Goal: Information Seeking & Learning: Learn about a topic

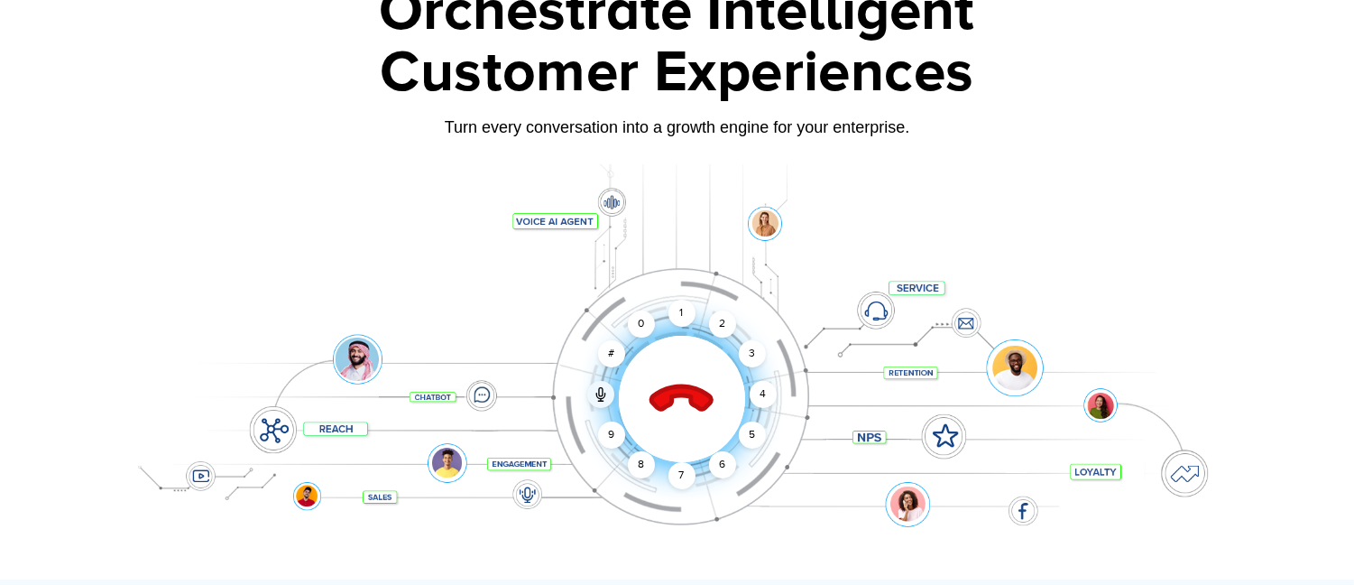
click at [671, 379] on icon at bounding box center [681, 399] width 77 height 77
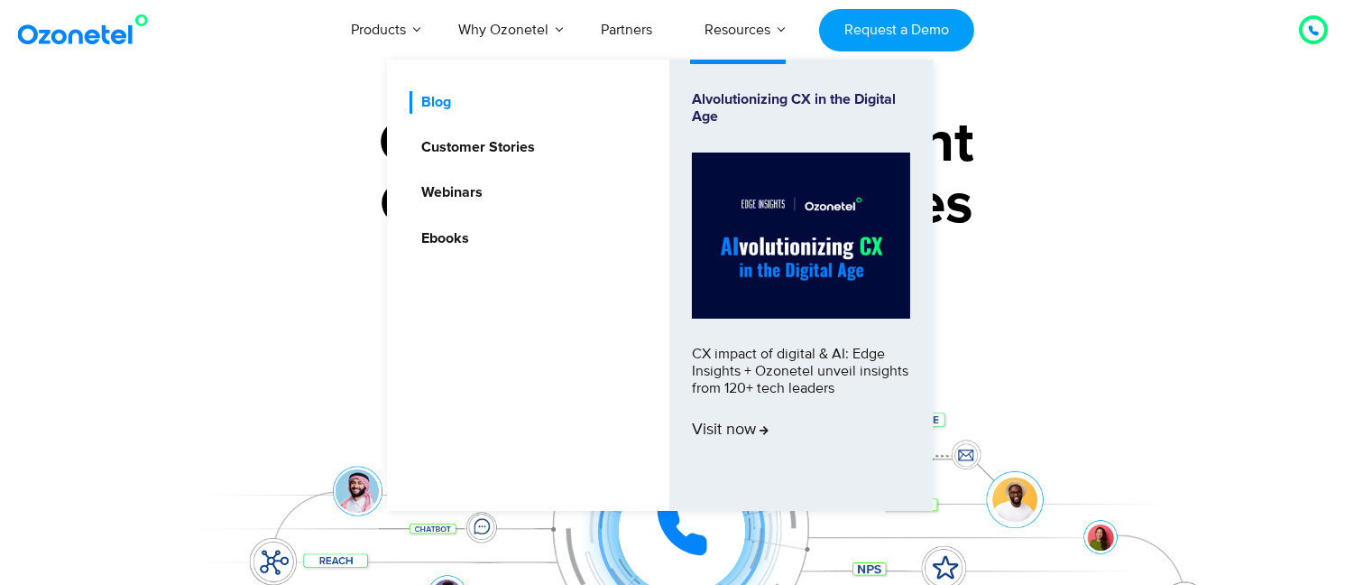
click at [437, 103] on link "Blog" at bounding box center [432, 102] width 44 height 23
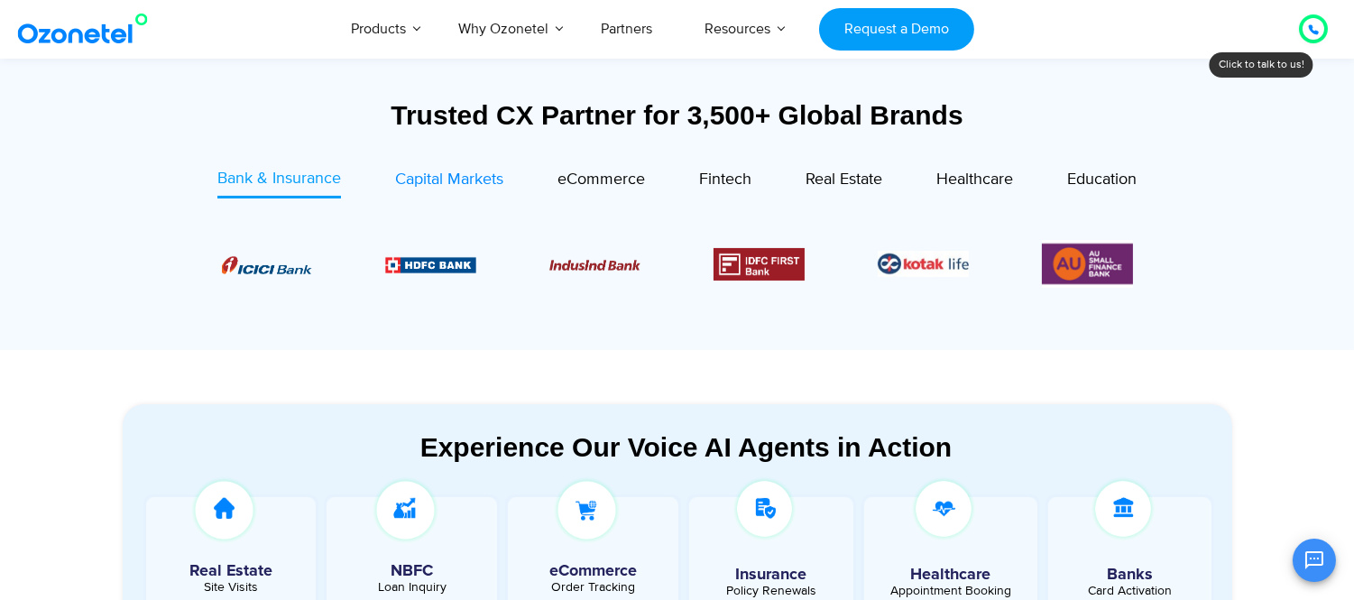
click at [439, 171] on span "Capital Markets" at bounding box center [449, 180] width 108 height 20
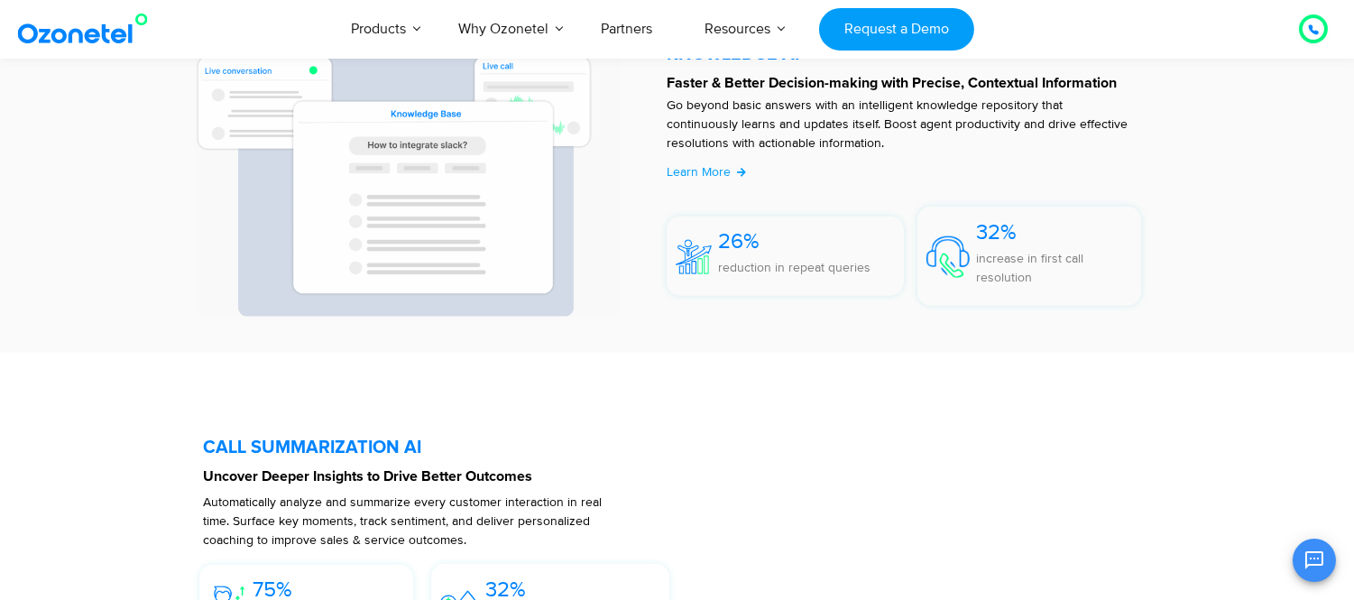
scroll to position [3900, 0]
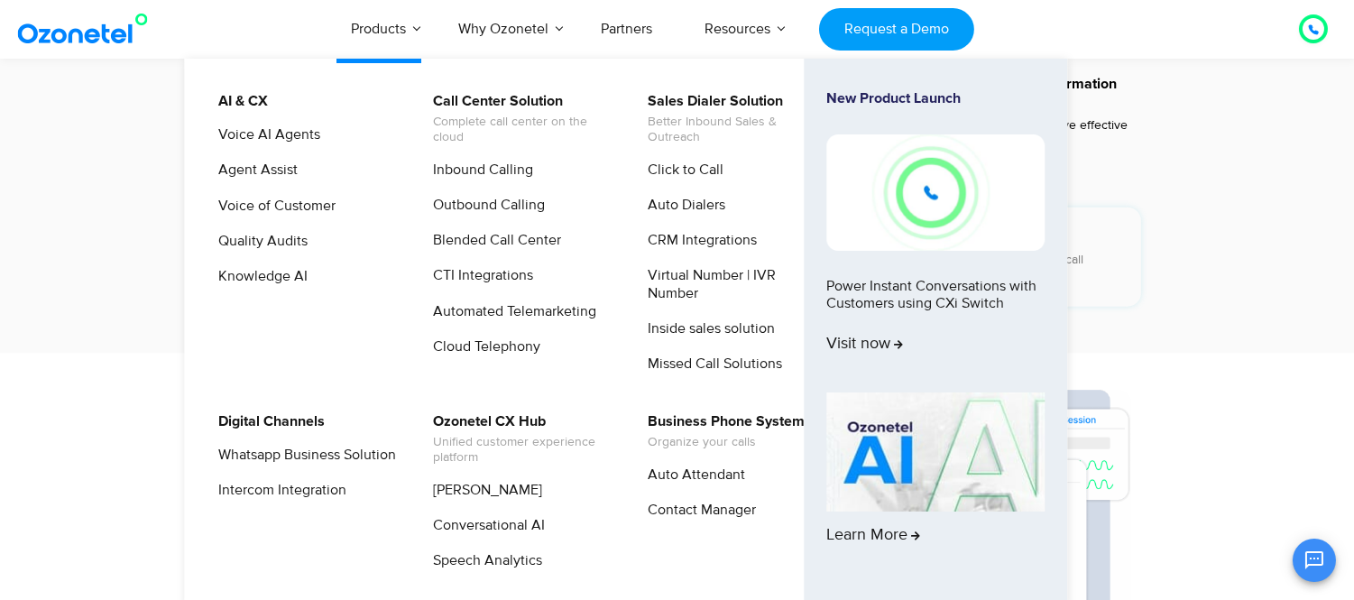
click at [273, 121] on li "AI & CX Voice AI Agents Agent Assist Voice of Customer Quality Audits Knowledge…" at bounding box center [314, 239] width 215 height 298
click at [273, 131] on link "Voice AI Agents" at bounding box center [265, 135] width 116 height 23
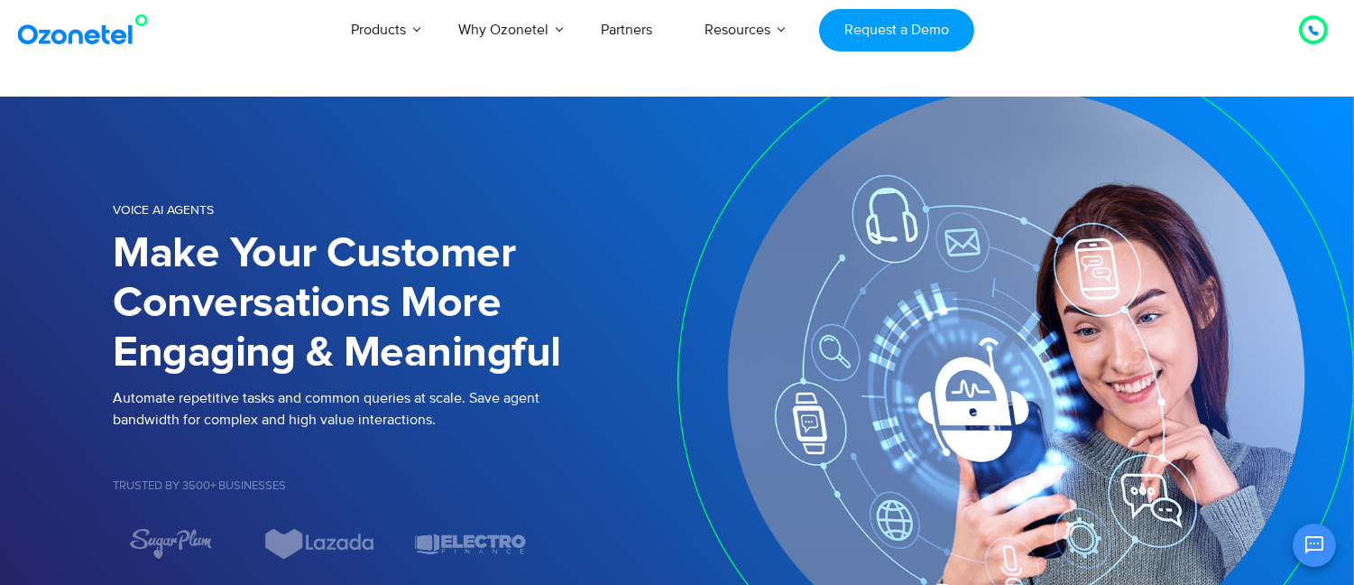
click at [118, 34] on img at bounding box center [87, 30] width 146 height 32
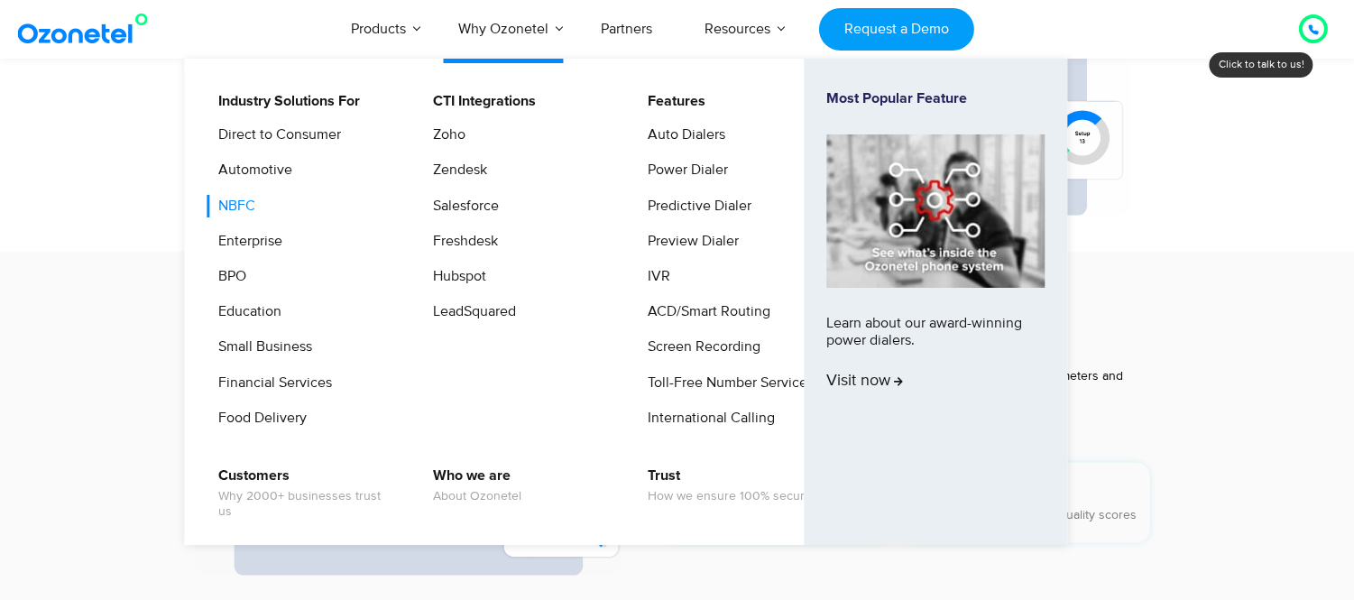
click at [244, 209] on link "NBFC" at bounding box center [232, 206] width 51 height 23
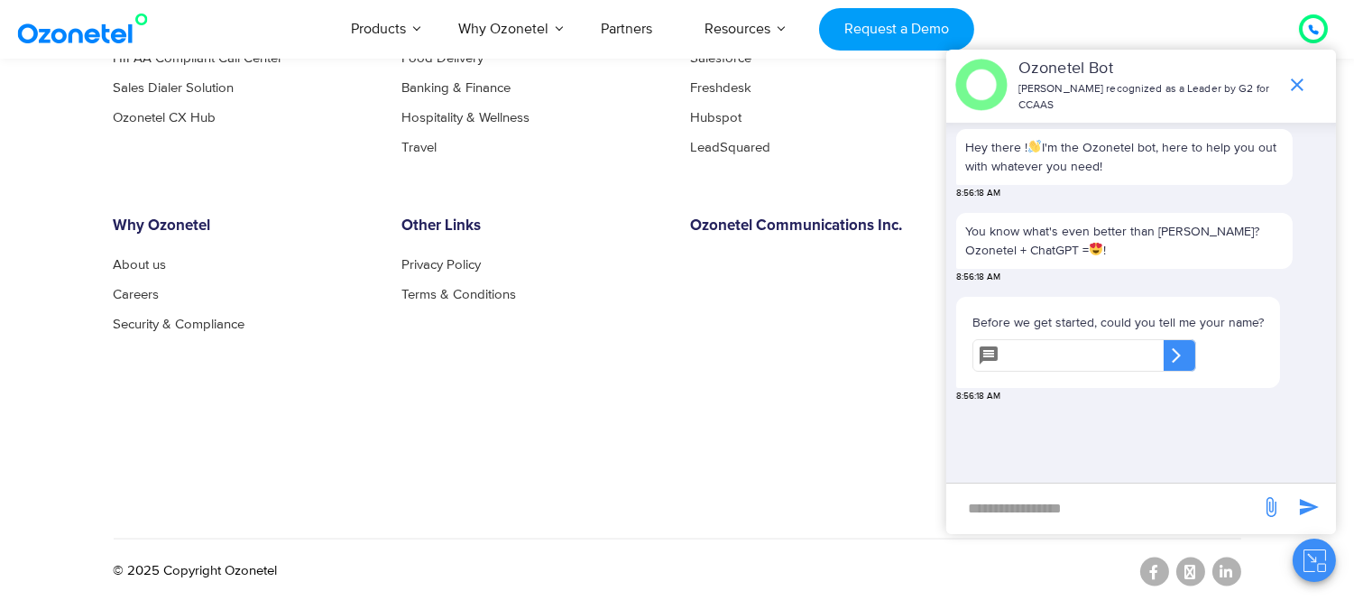
scroll to position [5031, 0]
click at [133, 287] on link "Careers" at bounding box center [142, 294] width 56 height 14
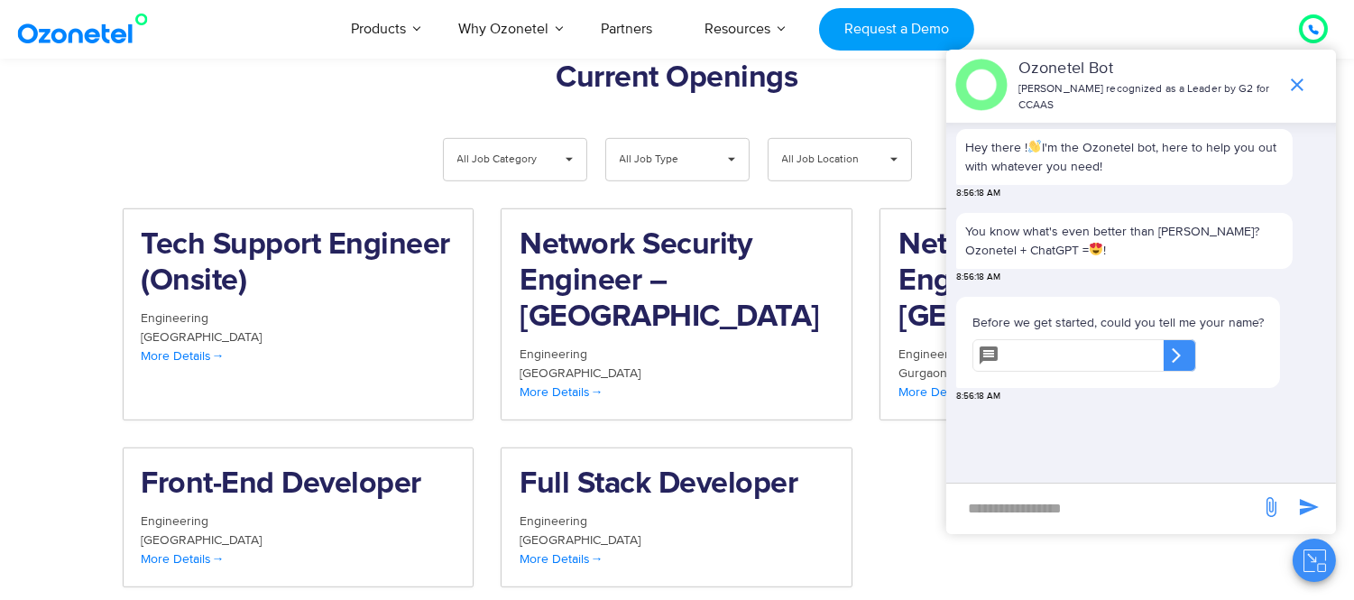
scroll to position [1925, 0]
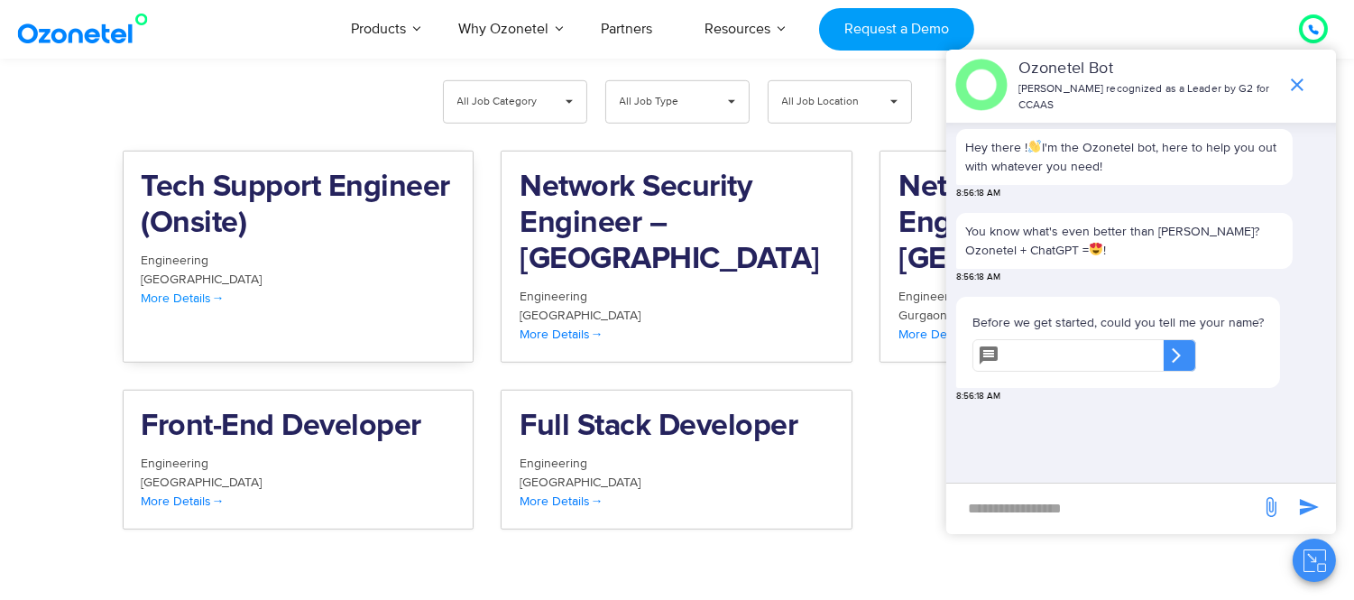
click at [240, 170] on h2 "Tech Support Engineer (Onsite)" at bounding box center [299, 206] width 314 height 72
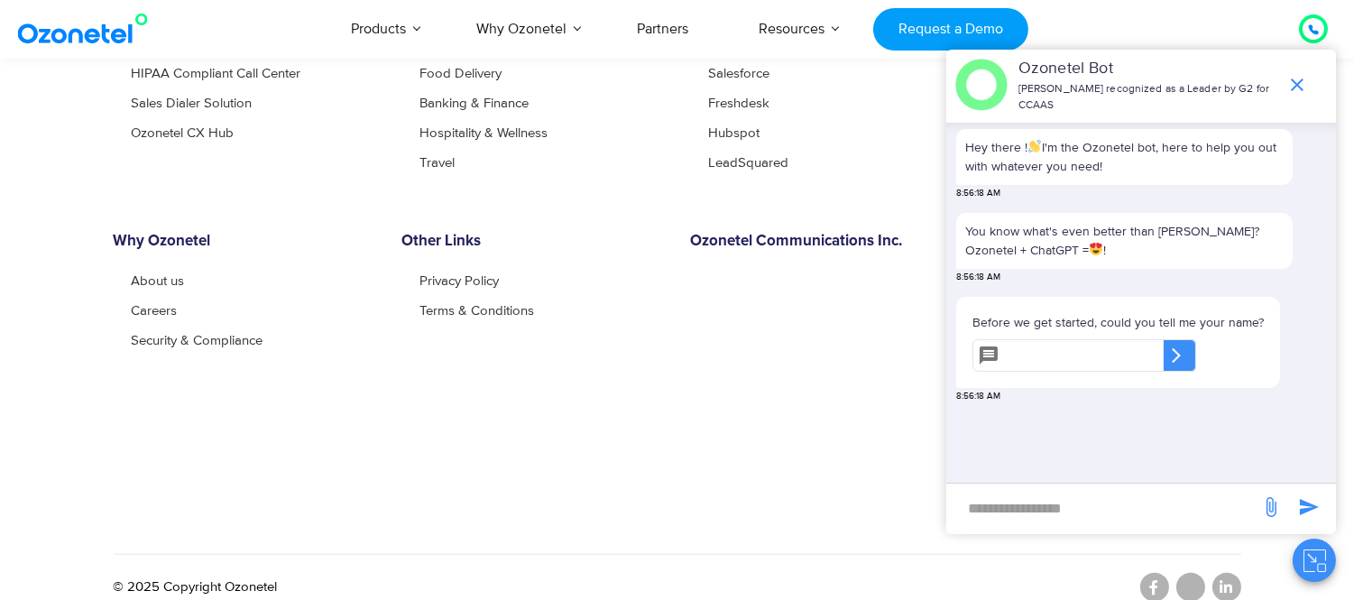
scroll to position [3341, 0]
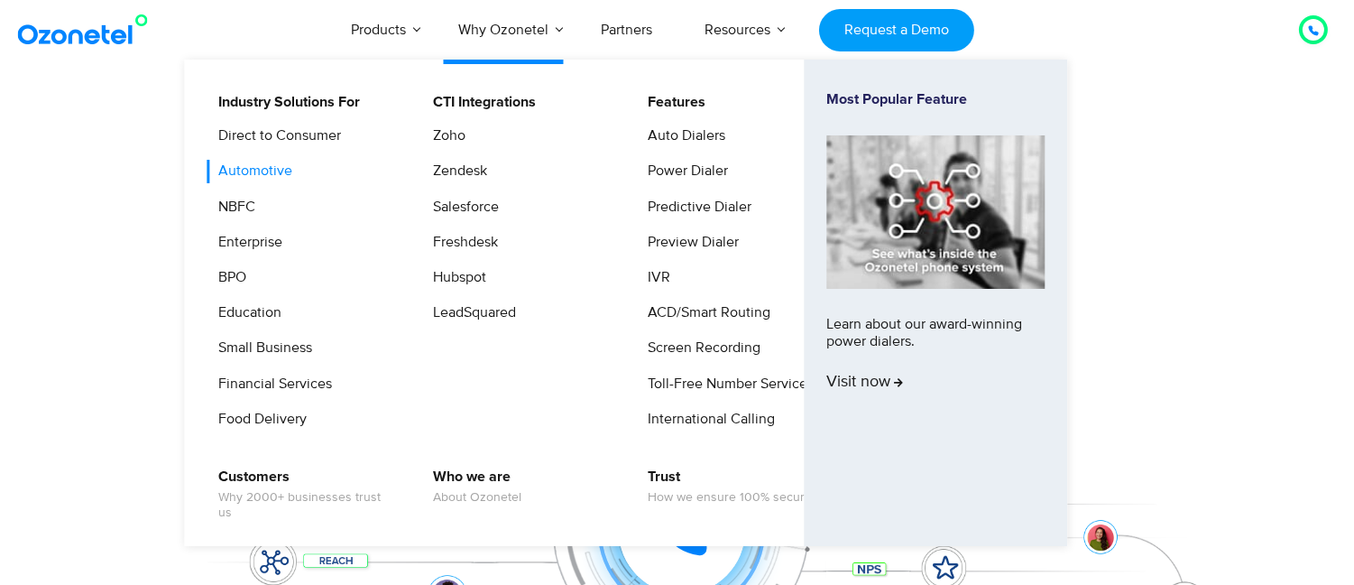
click at [266, 173] on link "Automotive" at bounding box center [251, 171] width 88 height 23
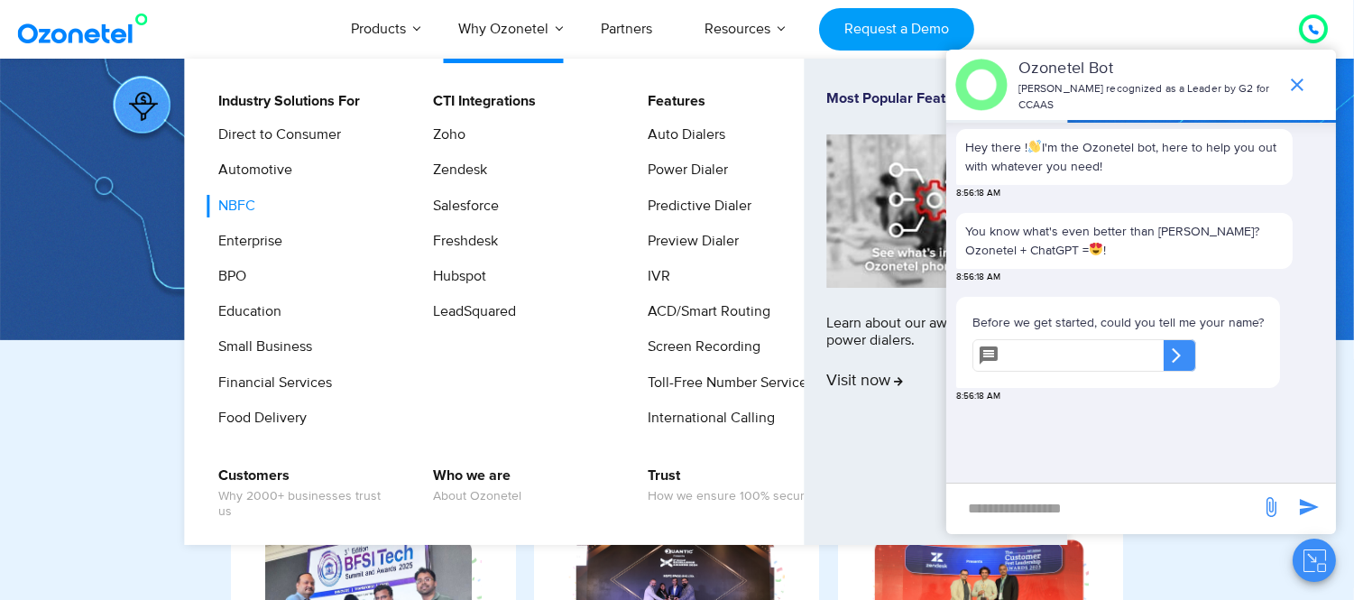
click at [249, 210] on link "NBFC" at bounding box center [232, 206] width 51 height 23
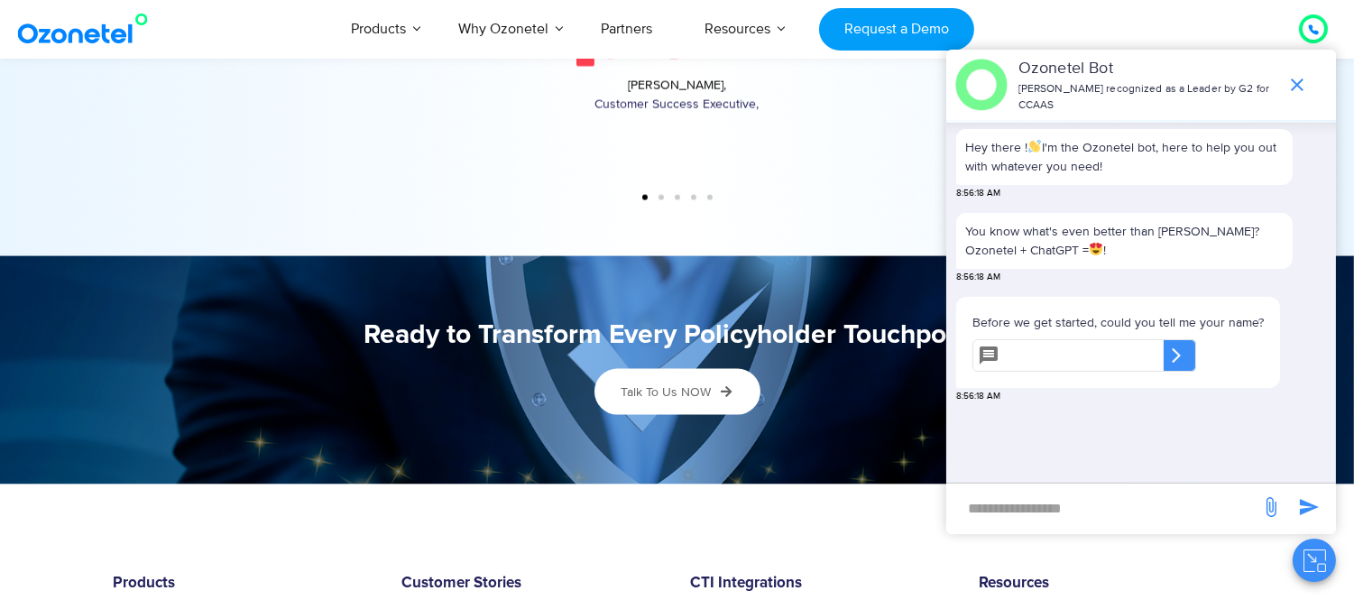
scroll to position [4682, 0]
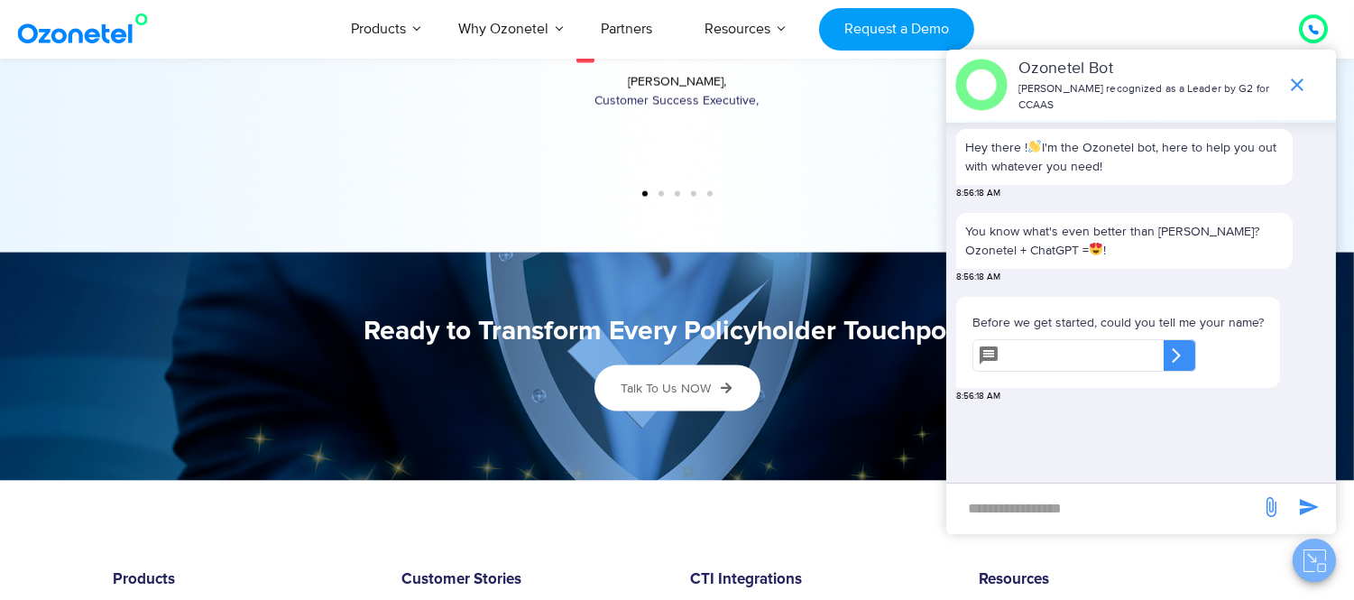
click at [1318, 562] on icon "Close chat" at bounding box center [1315, 560] width 23 height 23
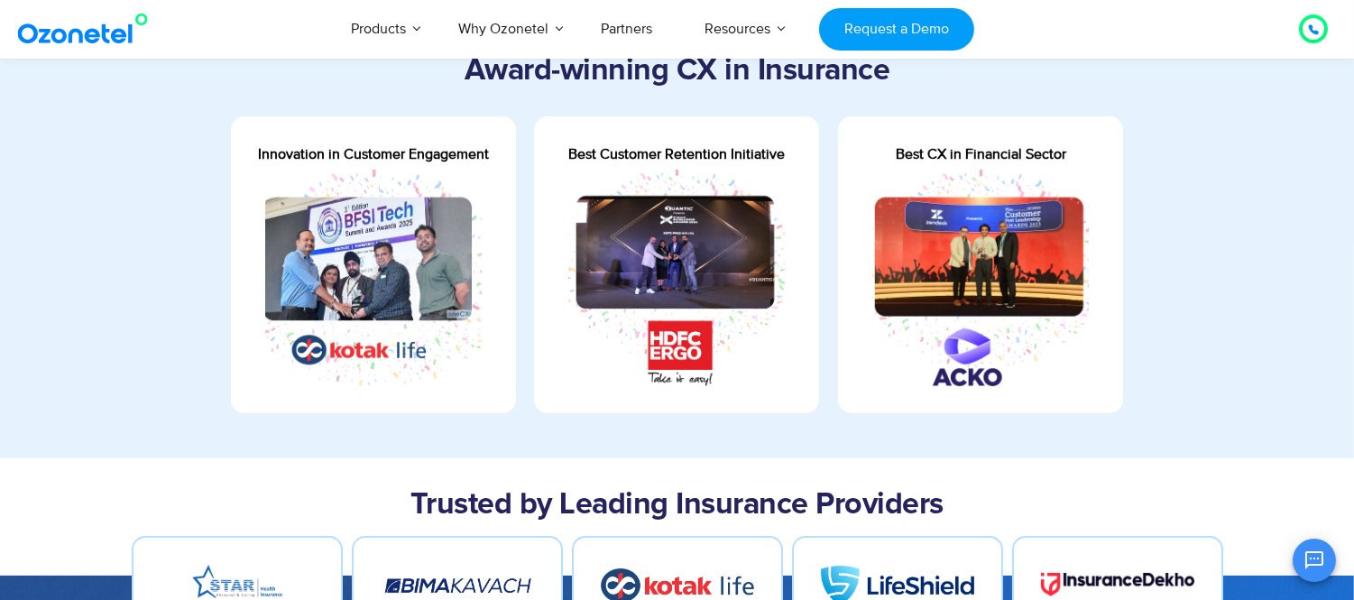
scroll to position [669, 0]
